Goal: Information Seeking & Learning: Learn about a topic

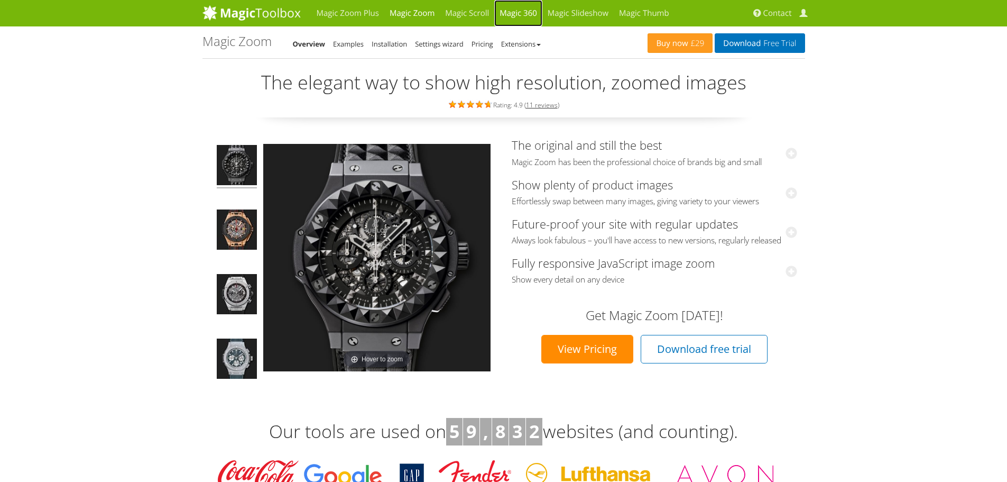
click at [538, 13] on link "Magic 360" at bounding box center [518, 13] width 48 height 26
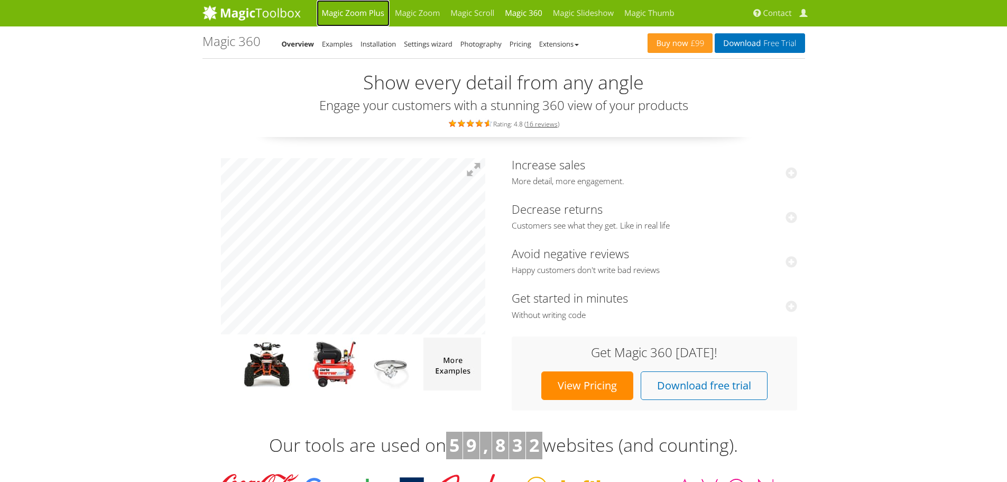
click at [349, 9] on link "Magic Zoom Plus" at bounding box center [353, 13] width 73 height 26
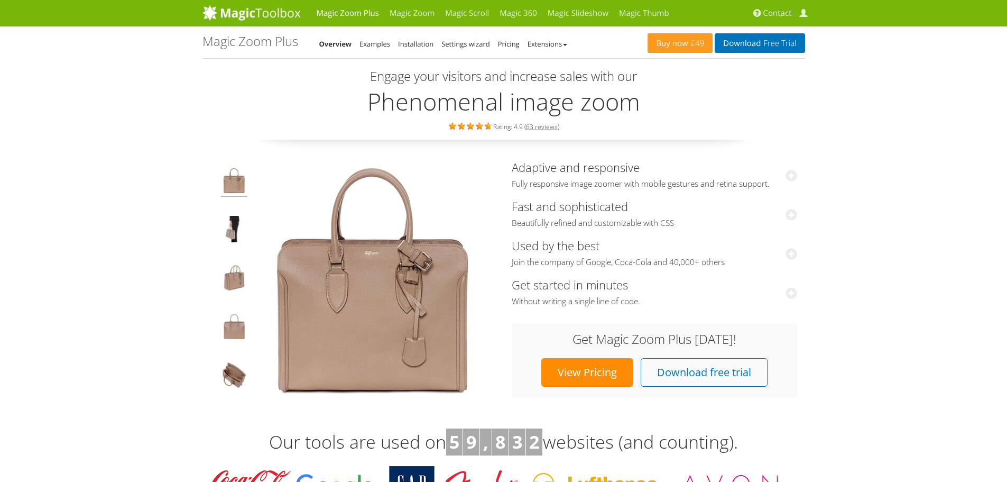
drag, startPoint x: 310, startPoint y: 326, endPoint x: 206, endPoint y: 289, distance: 110.7
click at [211, 312] on div "Click to expand" at bounding box center [352, 281] width 301 height 252
